Goal: Navigation & Orientation: Find specific page/section

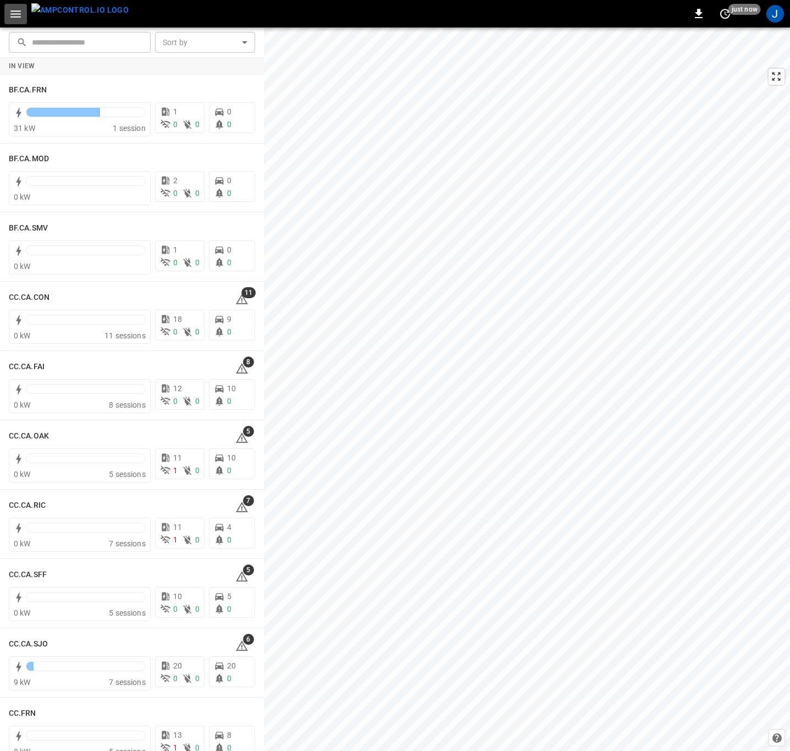
click at [7, 10] on button "button" at bounding box center [15, 14] width 23 height 20
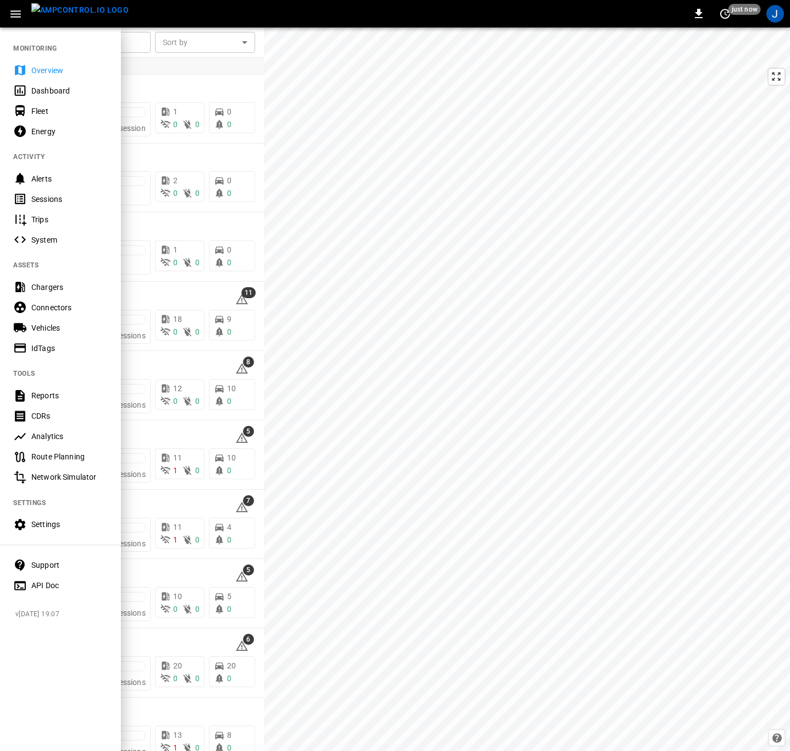
click at [41, 109] on div "Fleet" at bounding box center [69, 111] width 76 height 11
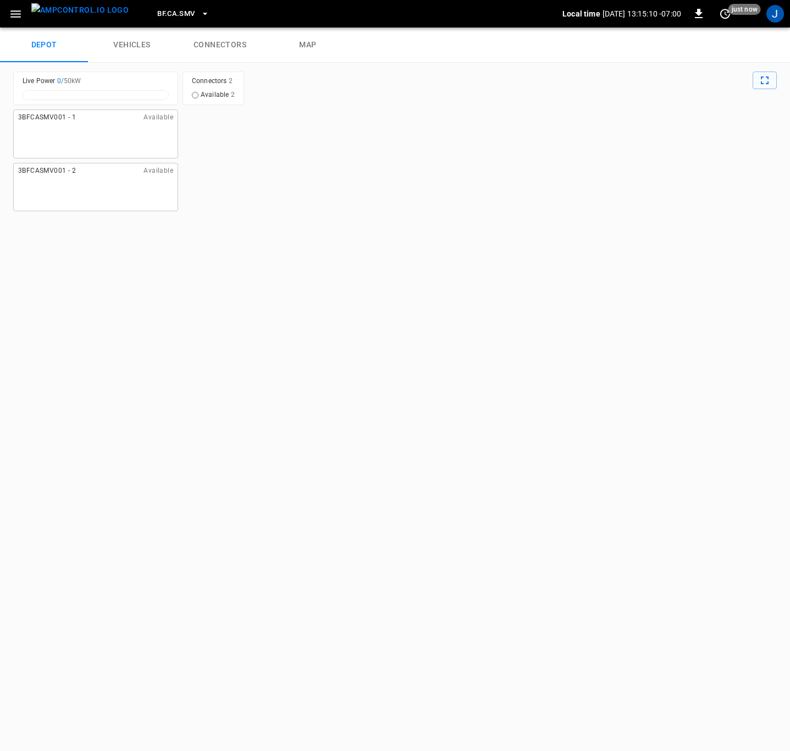
click at [200, 10] on icon "button" at bounding box center [205, 13] width 11 height 11
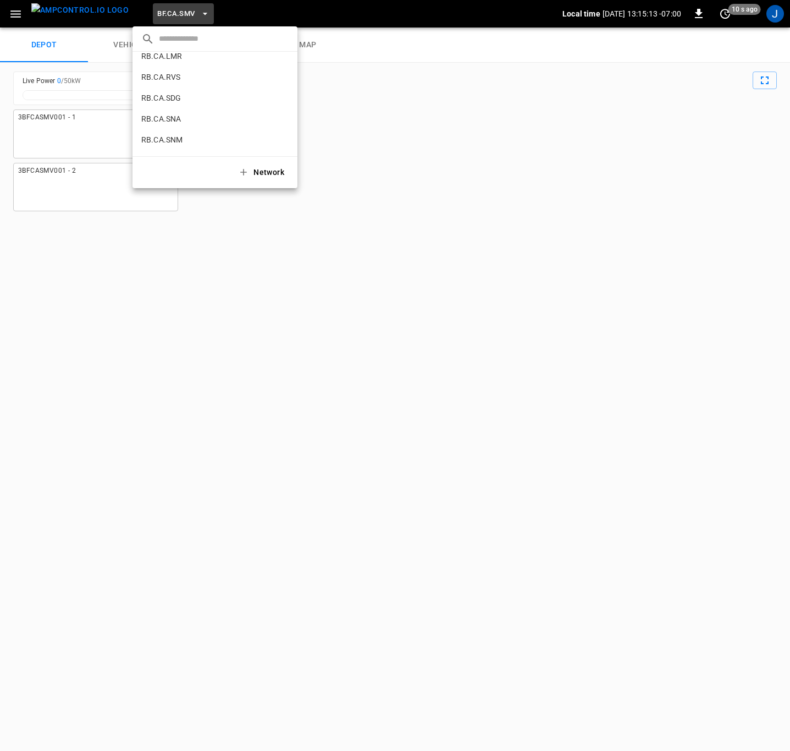
scroll to position [555, 0]
click at [158, 116] on p "RB.CA.GRD" at bounding box center [194, 117] width 107 height 11
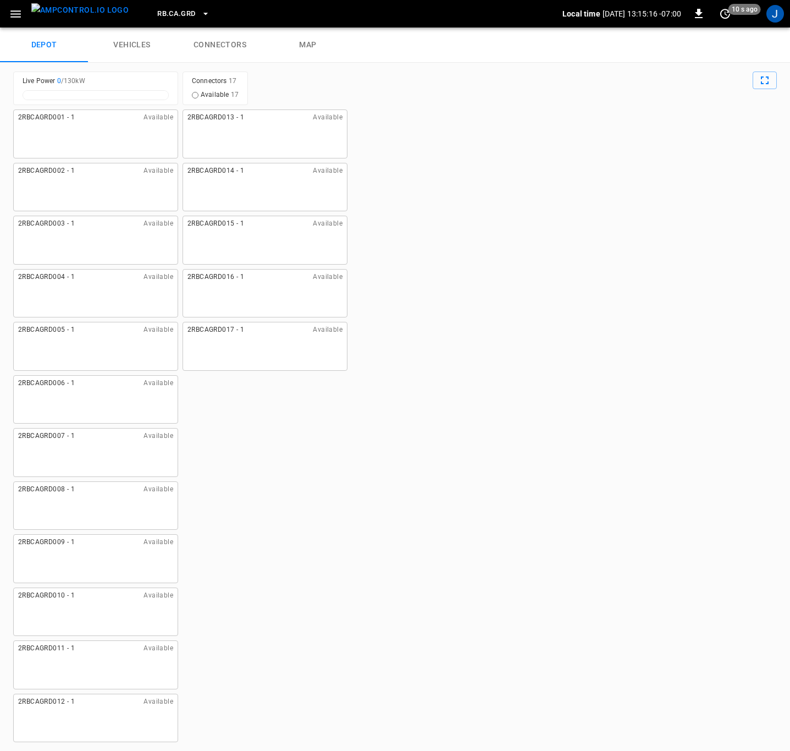
click at [223, 32] on link "connectors" at bounding box center [220, 45] width 88 height 35
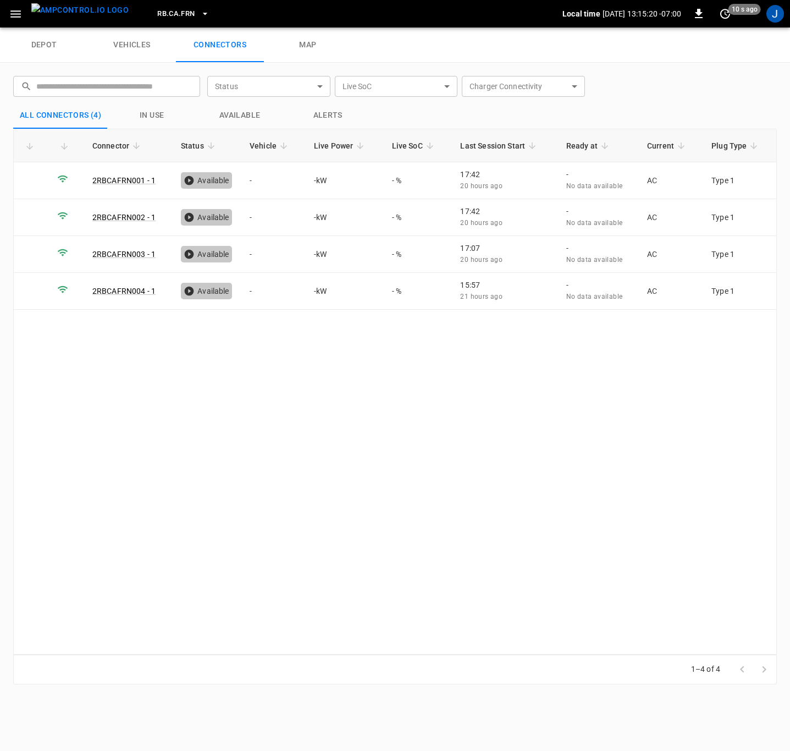
click at [200, 14] on icon "button" at bounding box center [205, 13] width 11 height 11
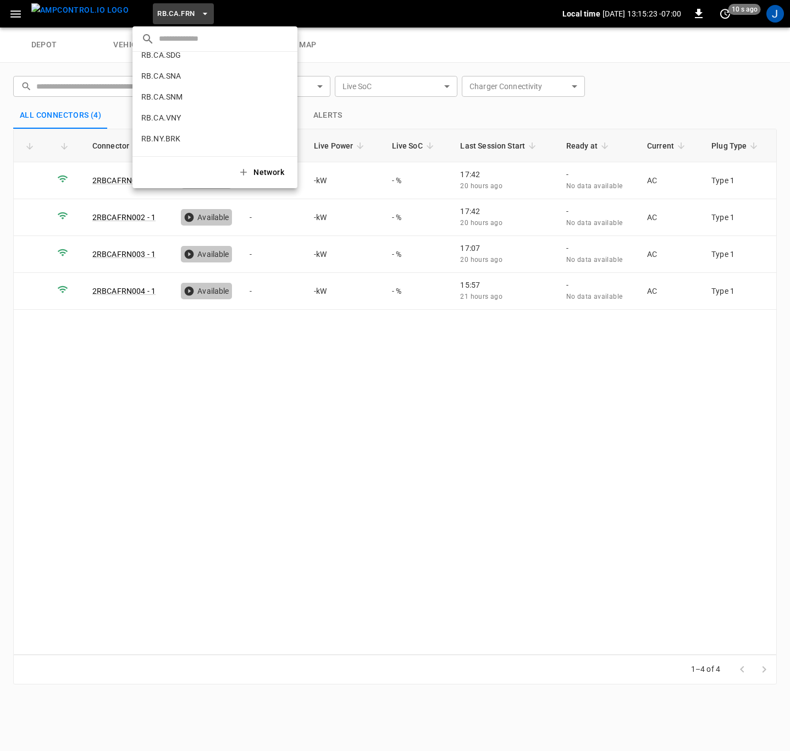
scroll to position [707, 0]
click at [156, 114] on p "RB.NY.BRK" at bounding box center [195, 112] width 108 height 11
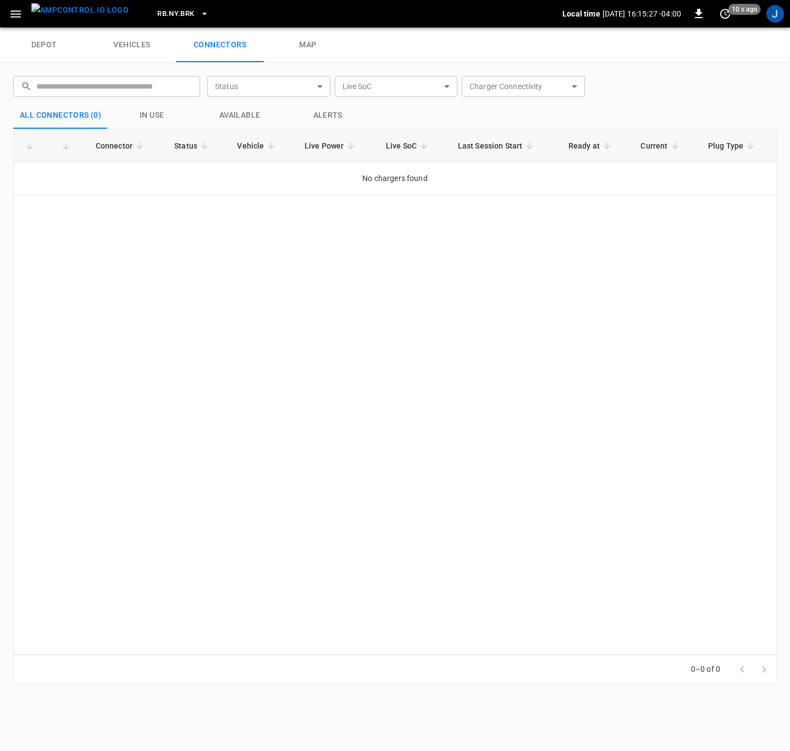
click at [199, 10] on icon "button" at bounding box center [204, 13] width 11 height 11
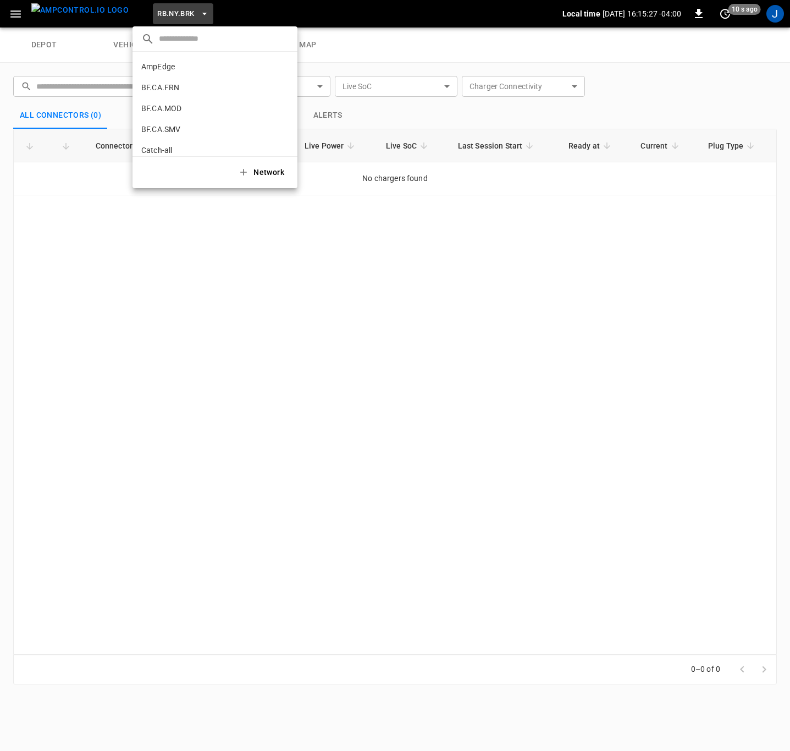
scroll to position [740, 0]
click at [169, 101] on p "RB.NY.LNI" at bounding box center [194, 100] width 107 height 11
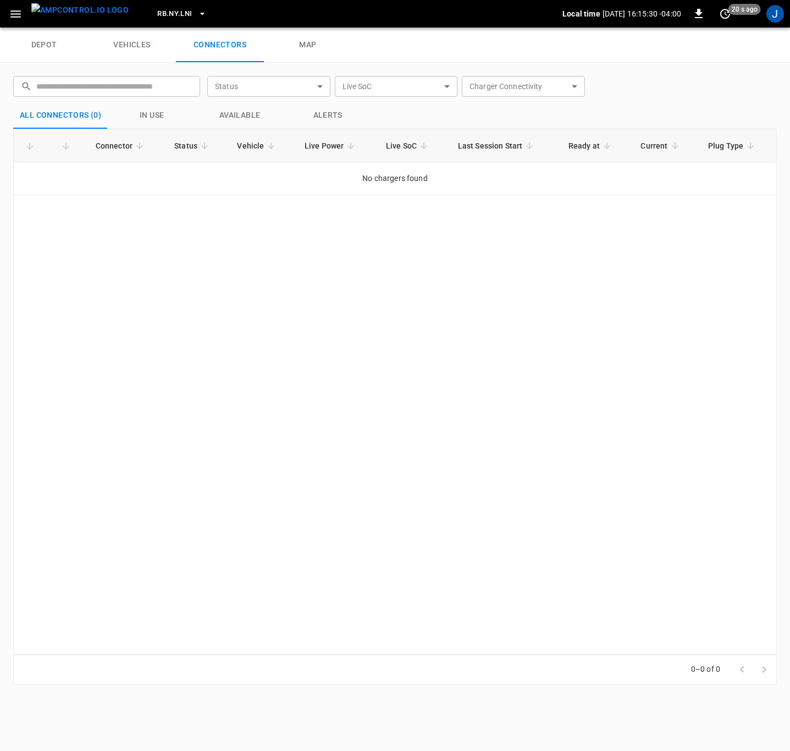
click at [197, 9] on icon "button" at bounding box center [202, 13] width 11 height 11
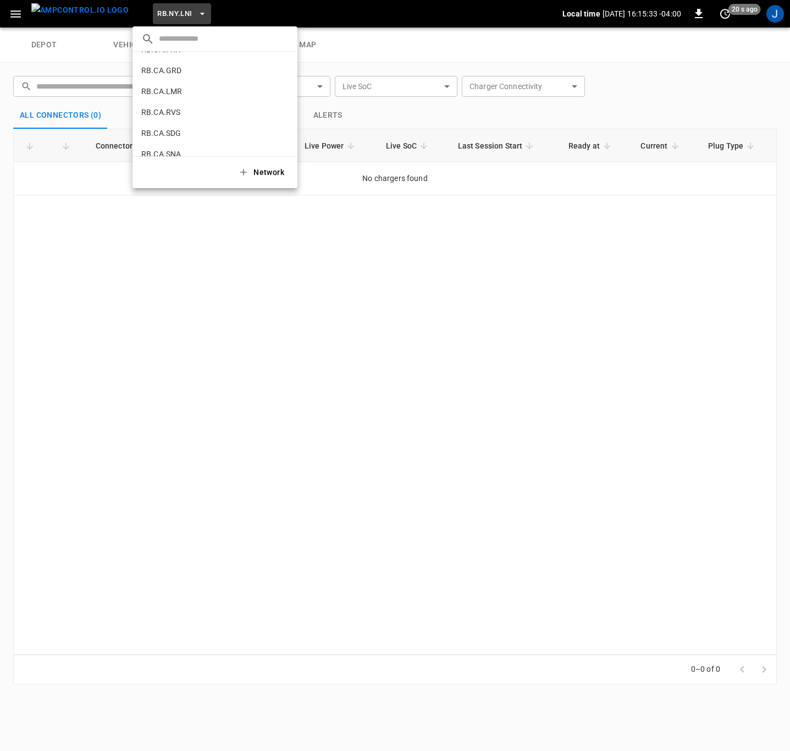
scroll to position [575, 0]
click at [174, 73] on p "RB.CA.FRN" at bounding box center [195, 77] width 109 height 11
